Goal: Contribute content: Add original content to the website for others to see

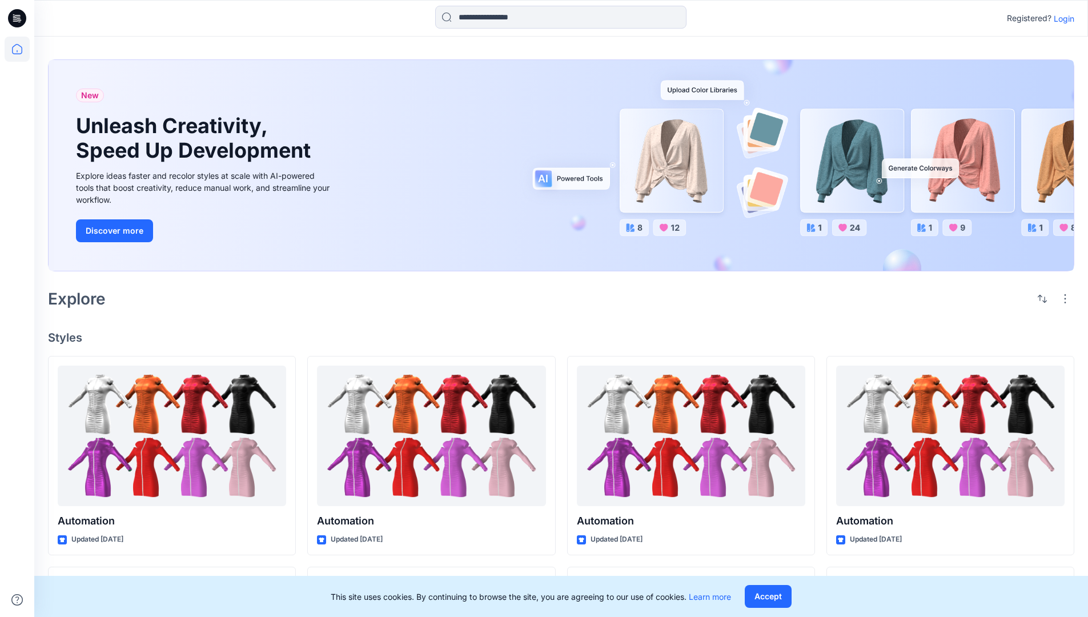
click at [1061, 18] on p "Login" at bounding box center [1064, 19] width 21 height 12
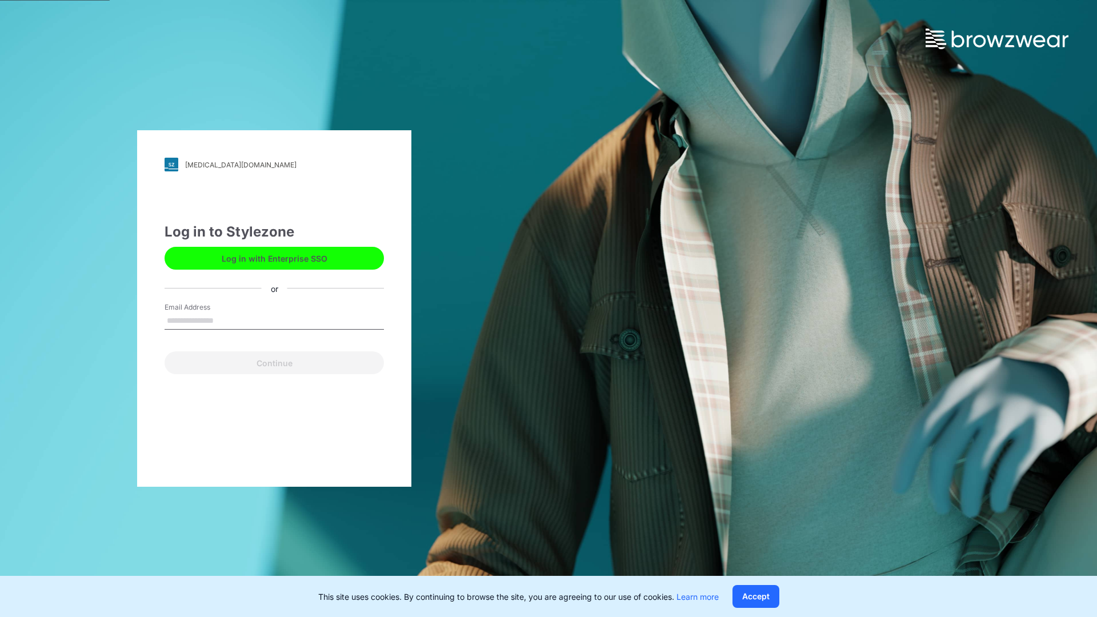
click at [226, 320] on input "Email Address" at bounding box center [273, 320] width 219 height 17
type input "**********"
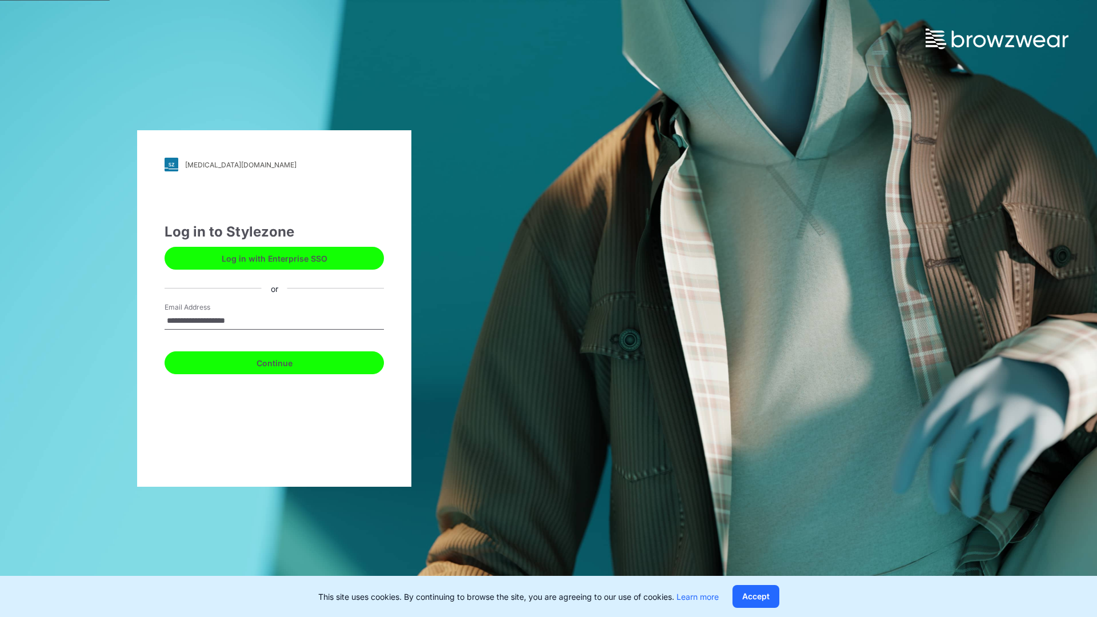
click at [287, 361] on button "Continue" at bounding box center [273, 362] width 219 height 23
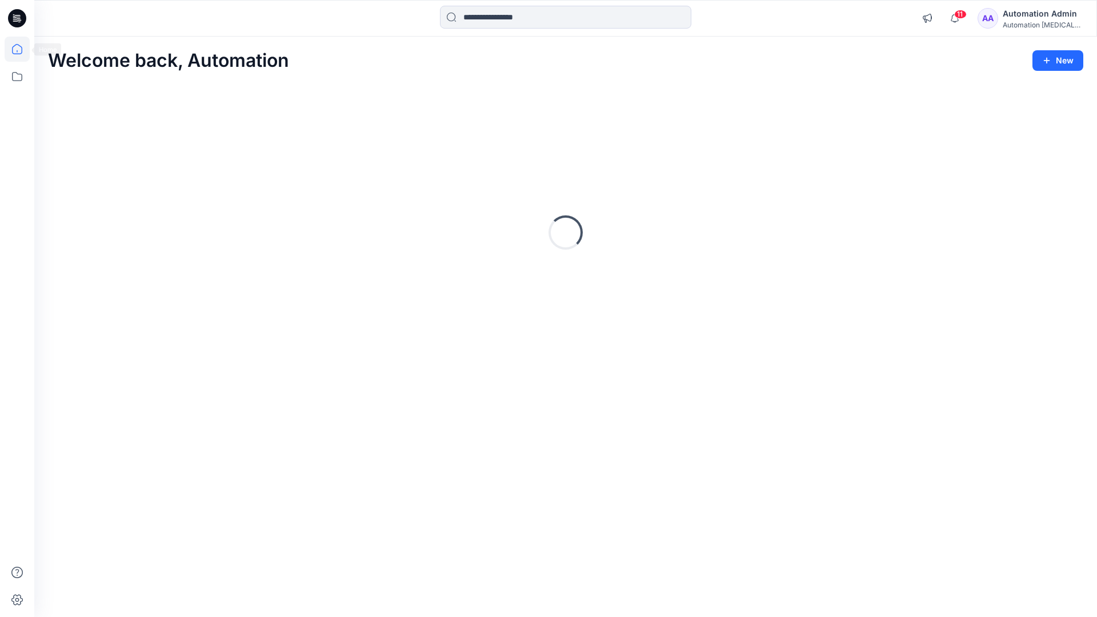
click at [22, 49] on icon at bounding box center [17, 49] width 10 height 10
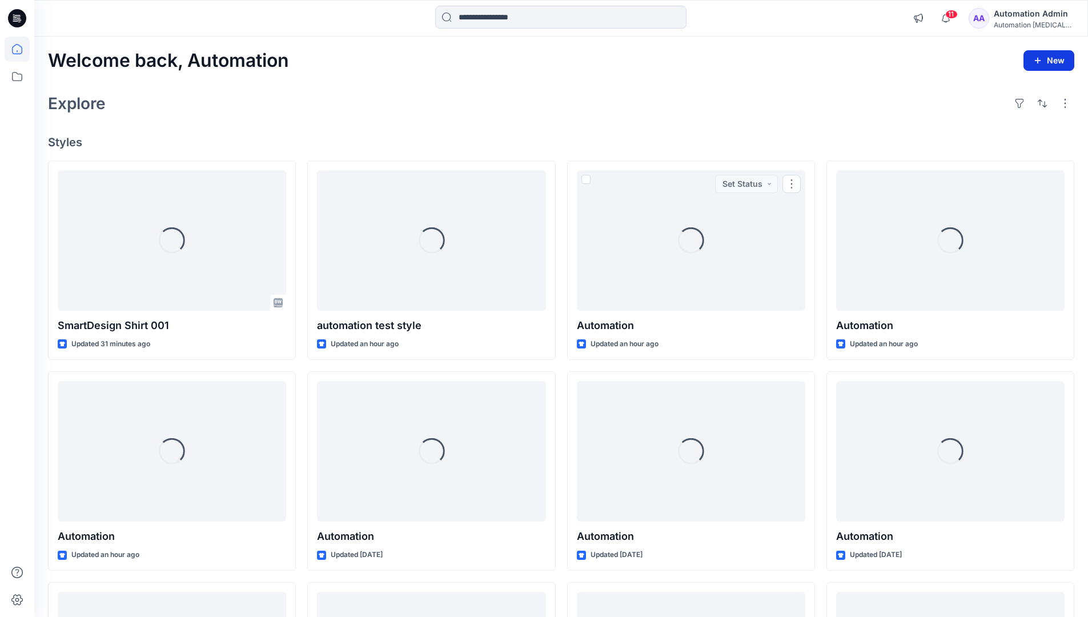
click at [1039, 63] on icon "button" at bounding box center [1037, 60] width 9 height 9
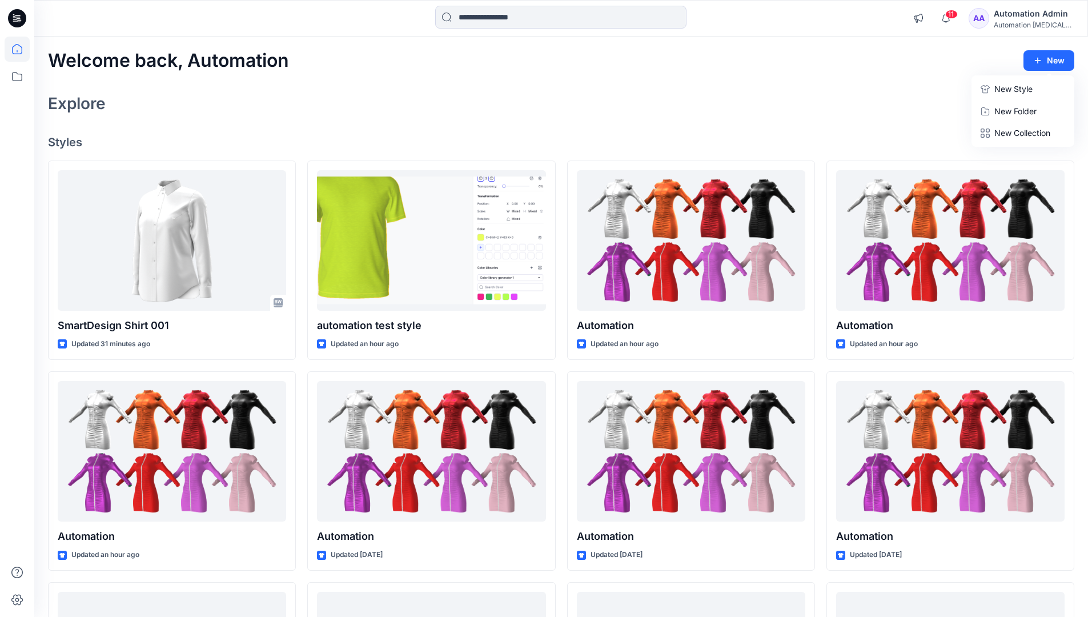
click at [991, 90] on button "New Style" at bounding box center [1023, 89] width 98 height 23
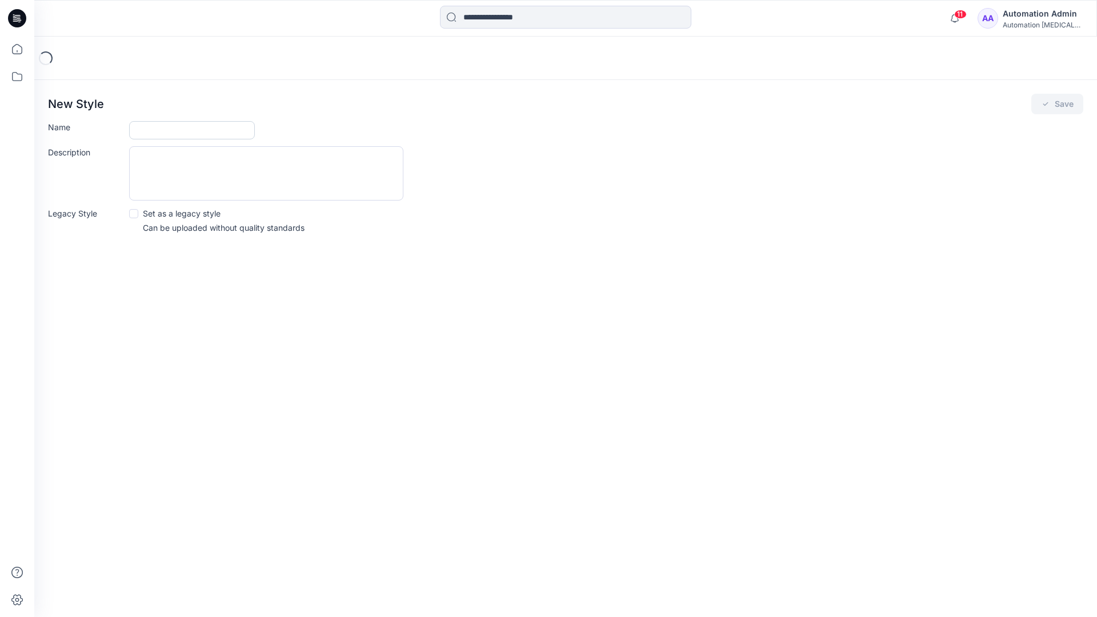
click at [152, 127] on input "Name" at bounding box center [192, 130] width 126 height 18
type input "**********"
click at [1069, 103] on button "Save" at bounding box center [1057, 104] width 52 height 21
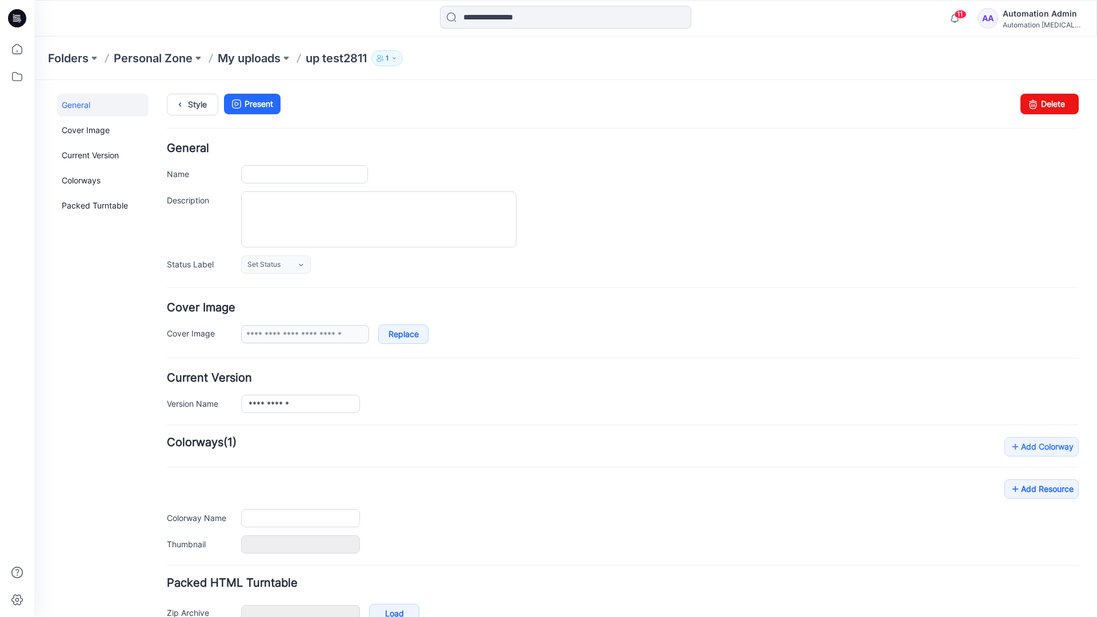
type input "**********"
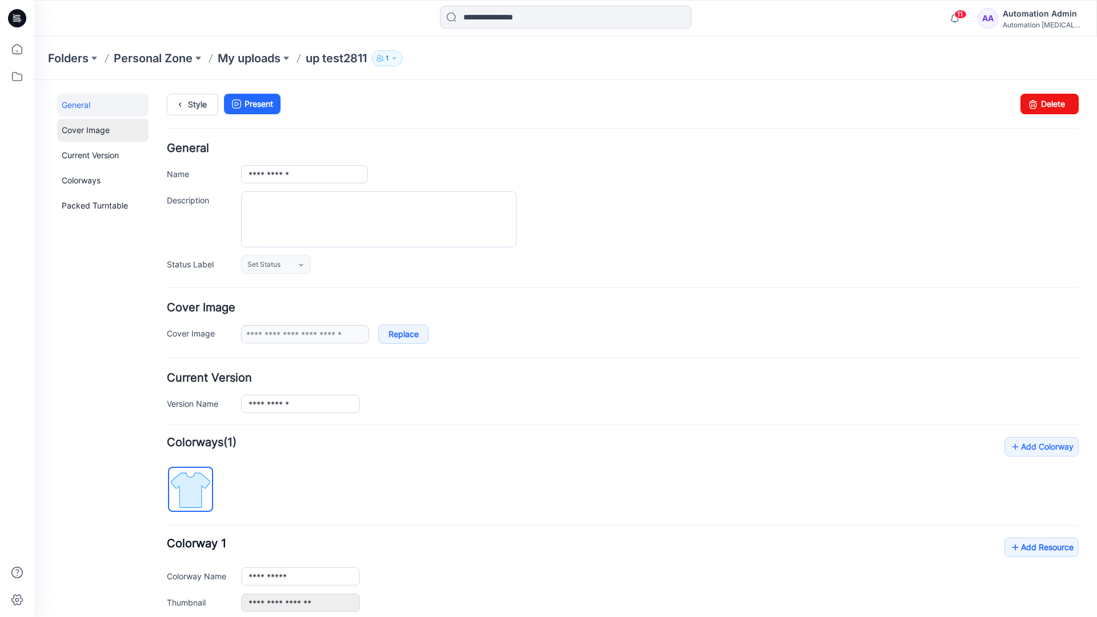
click at [84, 129] on link "Cover Image" at bounding box center [102, 130] width 91 height 23
click at [79, 152] on link "Current Version" at bounding box center [102, 155] width 91 height 23
click at [83, 179] on link "Colorways" at bounding box center [102, 180] width 91 height 23
click at [86, 206] on link "Packed Turntable" at bounding box center [102, 205] width 91 height 23
click at [1033, 108] on link "Delete" at bounding box center [1049, 104] width 58 height 21
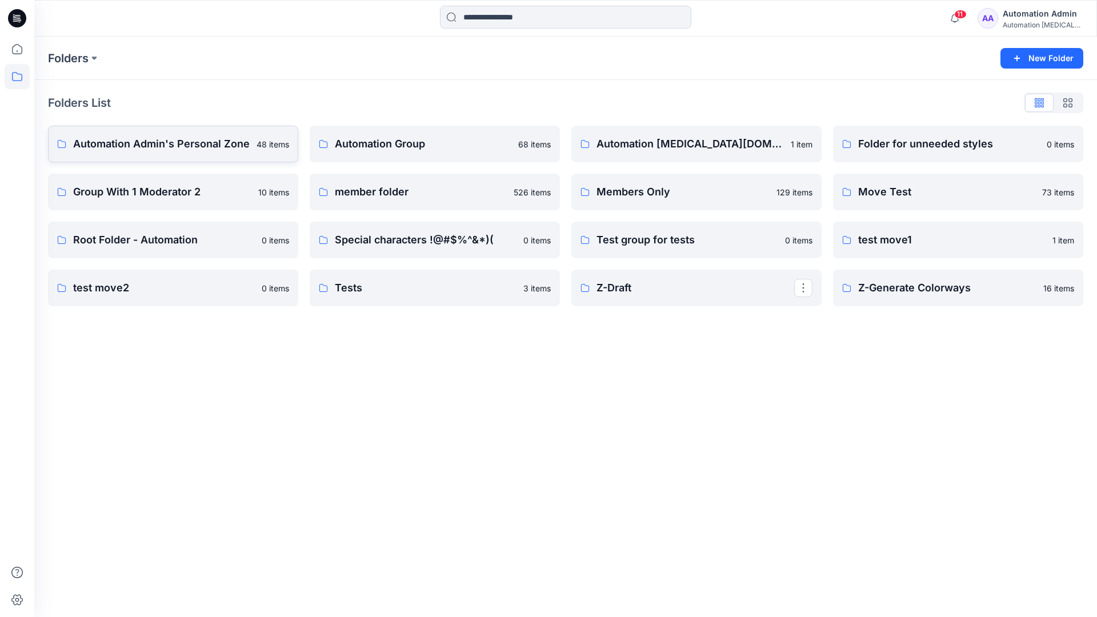
click at [182, 147] on p "Automation Admin's Personal Zone" at bounding box center [161, 144] width 176 height 16
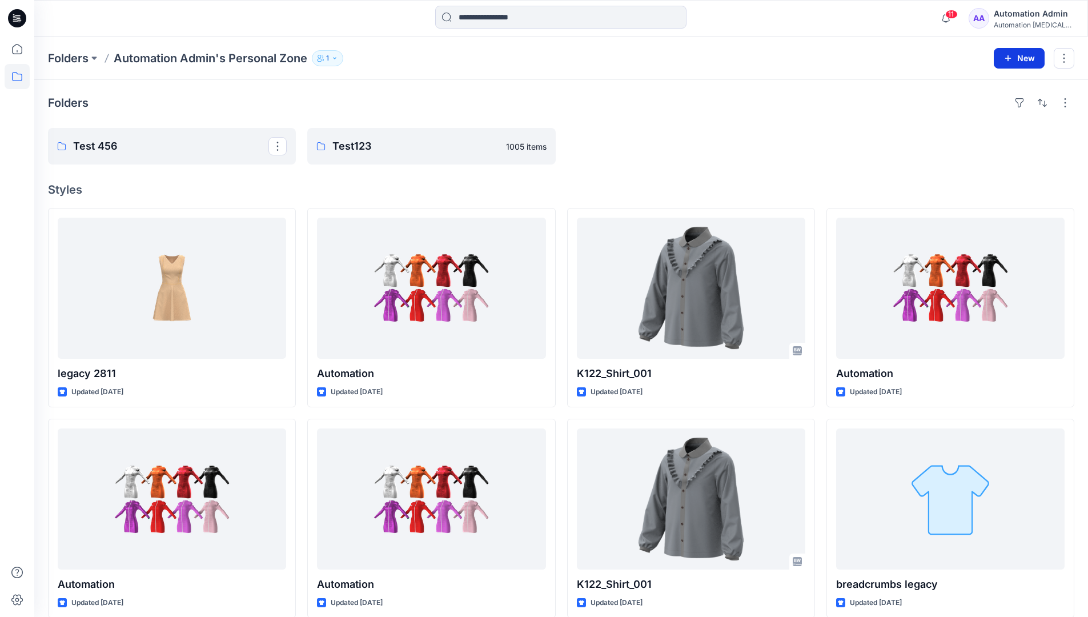
click at [1007, 56] on icon "button" at bounding box center [1007, 58] width 9 height 9
click at [996, 85] on p "New Style" at bounding box center [984, 87] width 38 height 14
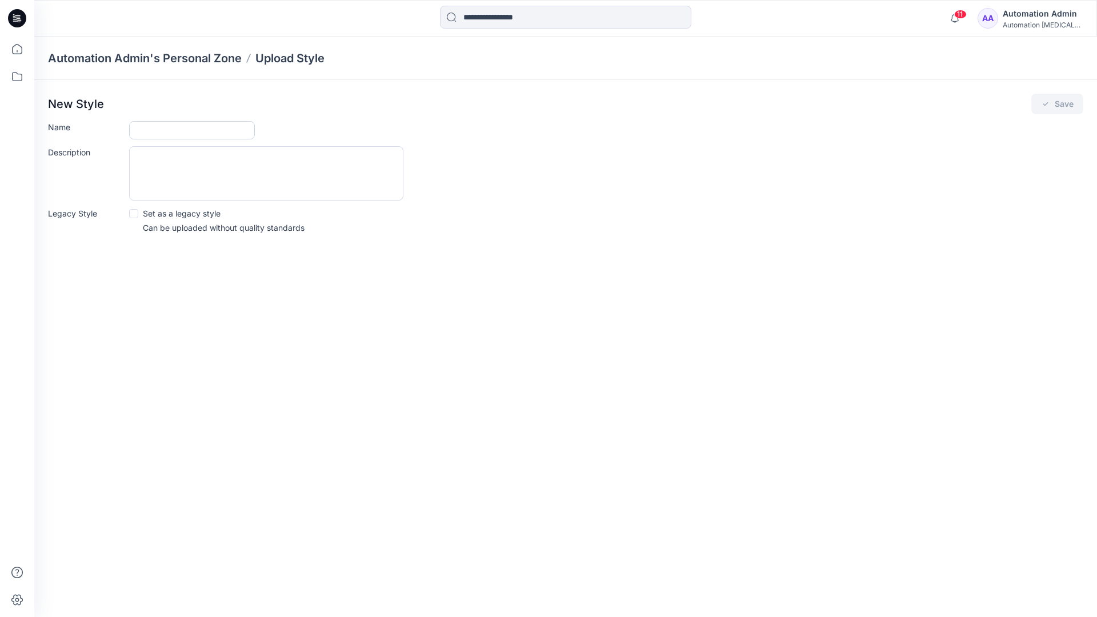
click at [151, 127] on input "Name" at bounding box center [192, 130] width 126 height 18
type input "**********"
click at [135, 212] on span at bounding box center [133, 213] width 9 height 9
click at [1061, 106] on button "Save" at bounding box center [1057, 104] width 52 height 21
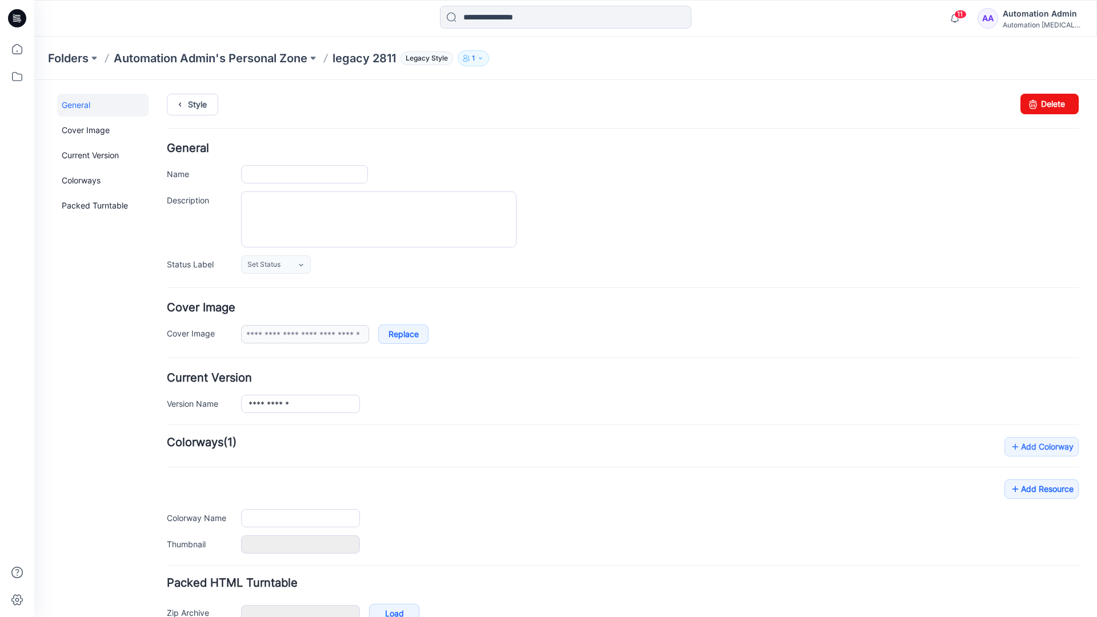
type input "**********"
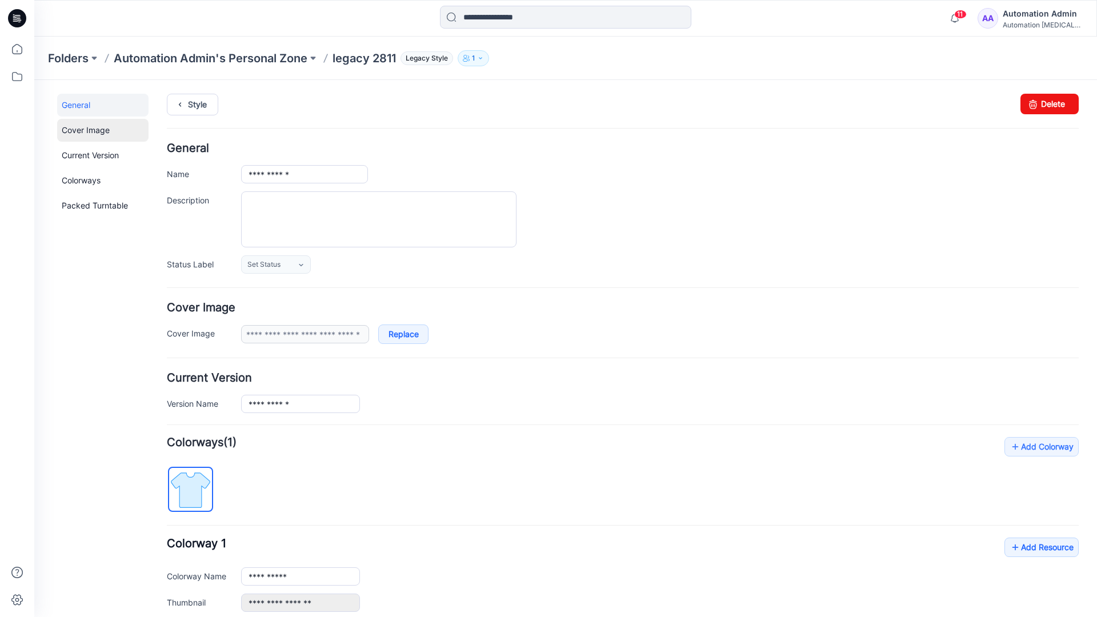
click at [87, 130] on link "Cover Image" at bounding box center [102, 130] width 91 height 23
click at [87, 159] on link "Current Version" at bounding box center [102, 155] width 91 height 23
click at [84, 179] on link "Colorways" at bounding box center [102, 180] width 91 height 23
click at [91, 206] on link "Packed Turntable" at bounding box center [102, 205] width 91 height 23
click at [1036, 102] on link "Delete" at bounding box center [1049, 104] width 58 height 21
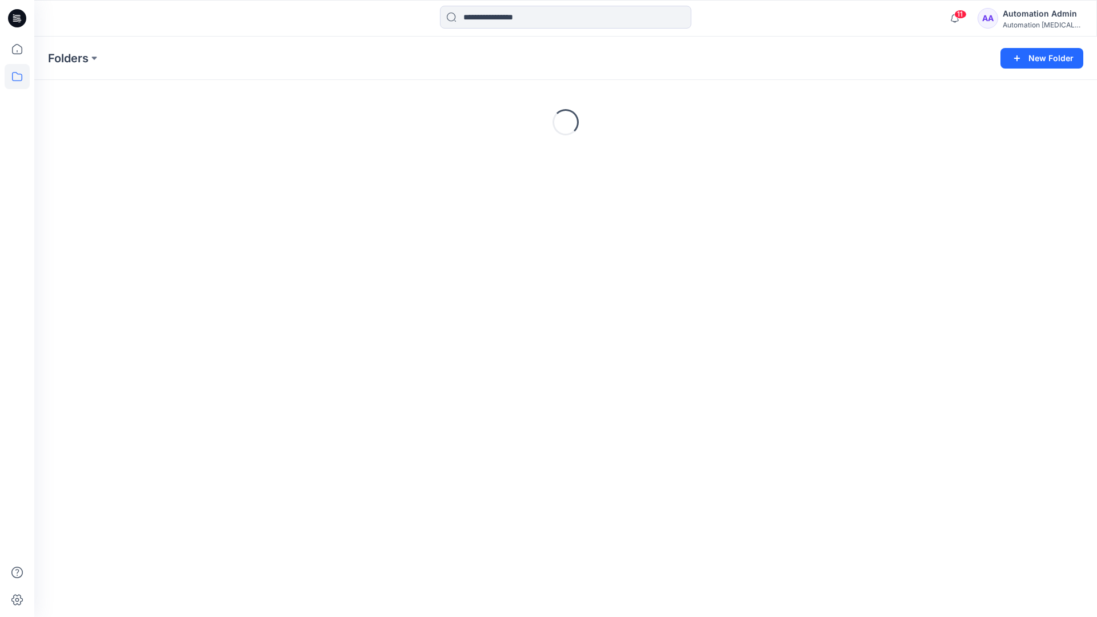
click at [1037, 25] on div "Automation [MEDICAL_DATA]..." at bounding box center [1042, 25] width 80 height 9
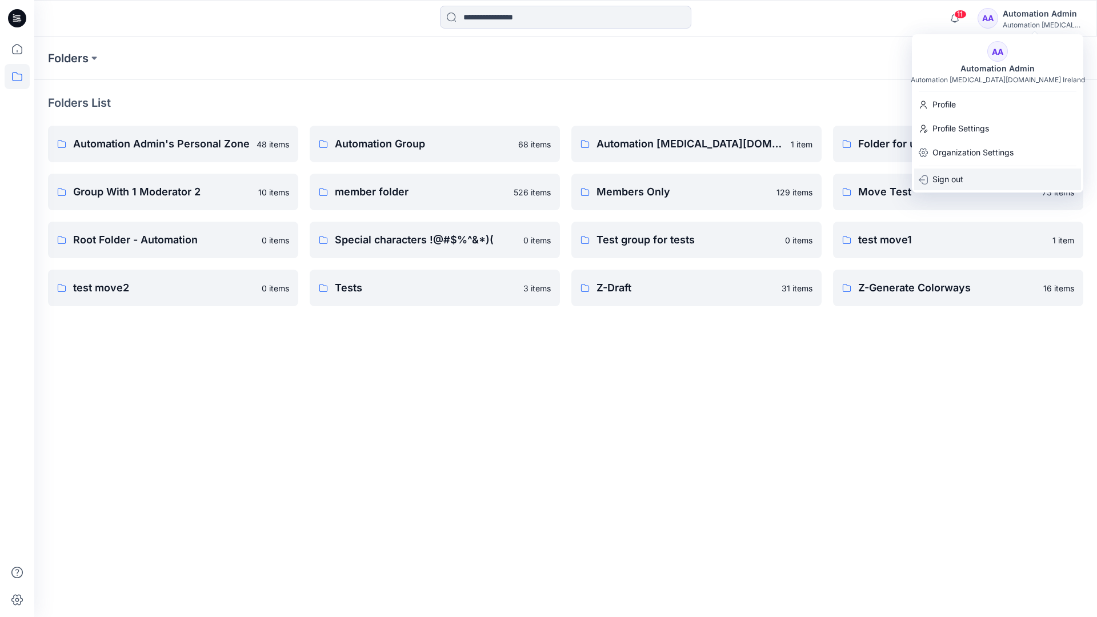
click at [953, 178] on p "Sign out" at bounding box center [947, 179] width 31 height 22
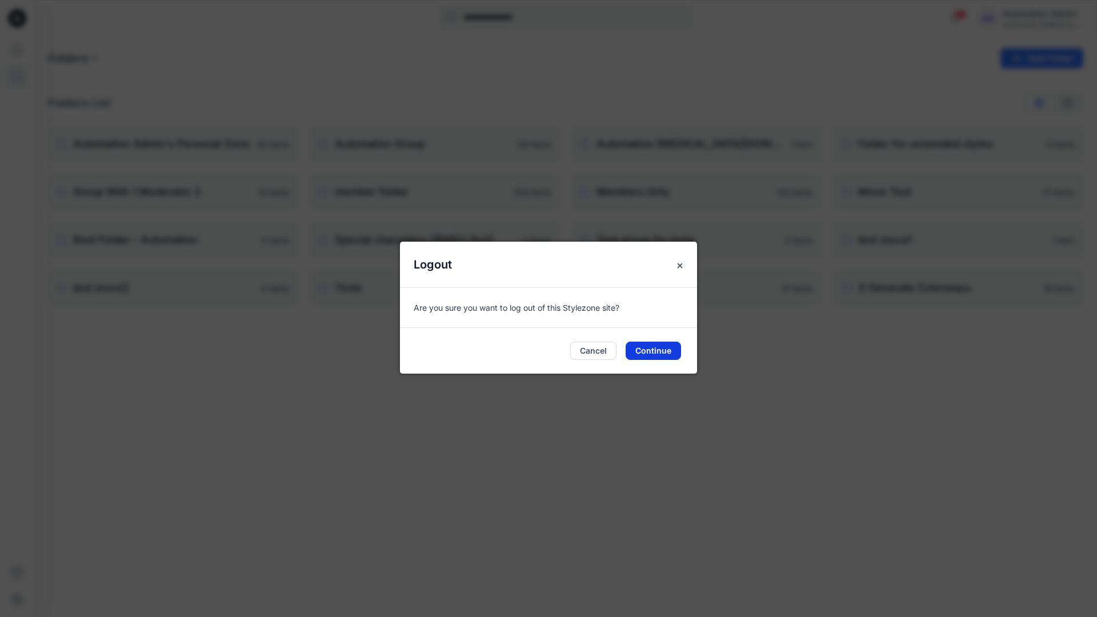
click at [665, 347] on button "Continue" at bounding box center [652, 351] width 55 height 18
